Goal: Find specific page/section

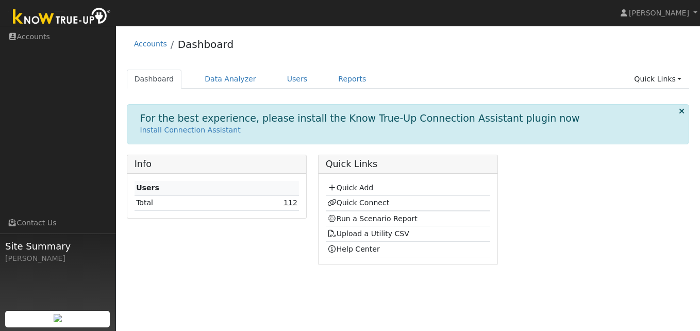
click at [290, 201] on link "112" at bounding box center [291, 203] width 14 height 8
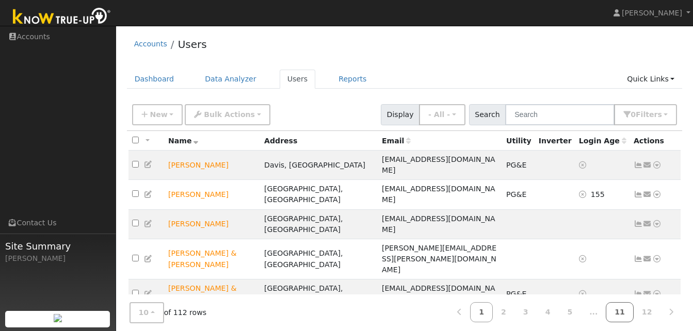
click at [622, 314] on link "11" at bounding box center [619, 312] width 28 height 20
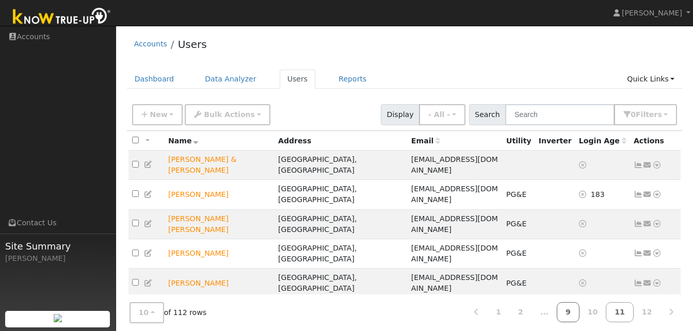
click at [576, 310] on link "9" at bounding box center [567, 312] width 23 height 20
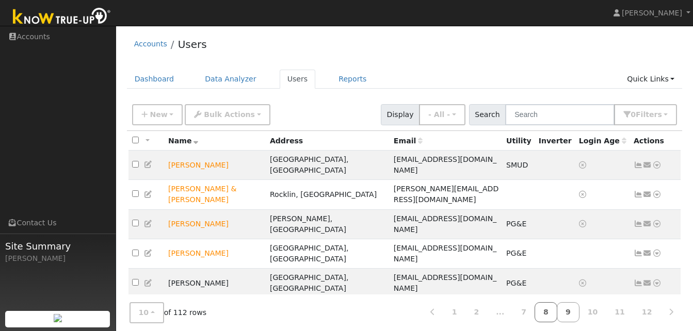
click at [557, 312] on link "8" at bounding box center [545, 312] width 23 height 20
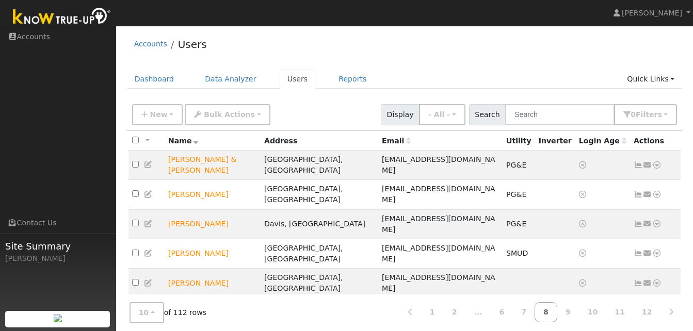
click at [557, 312] on link "8" at bounding box center [545, 312] width 23 height 20
click at [657, 280] on icon at bounding box center [656, 283] width 9 height 7
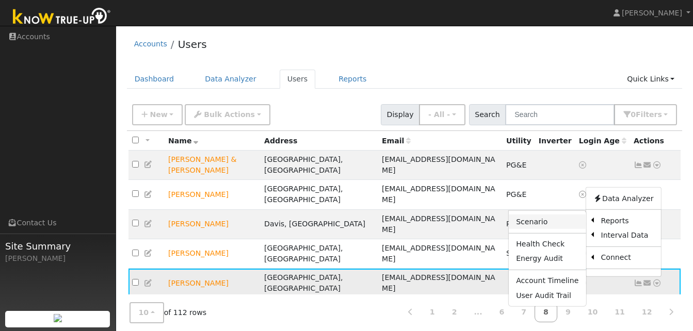
click at [542, 215] on link "Scenario" at bounding box center [546, 222] width 77 height 14
